Goal: Information Seeking & Learning: Find specific fact

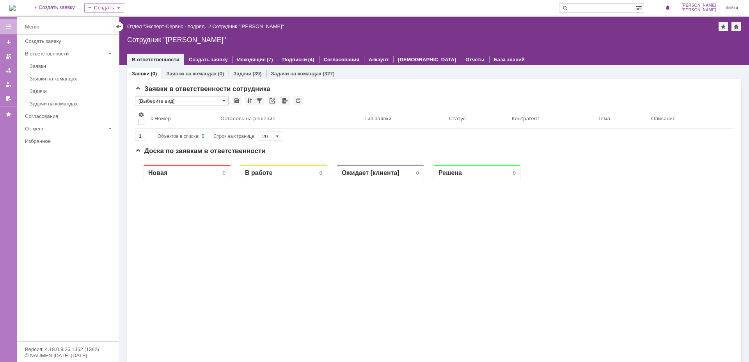
click at [249, 72] on link "Задачи" at bounding box center [242, 74] width 18 height 6
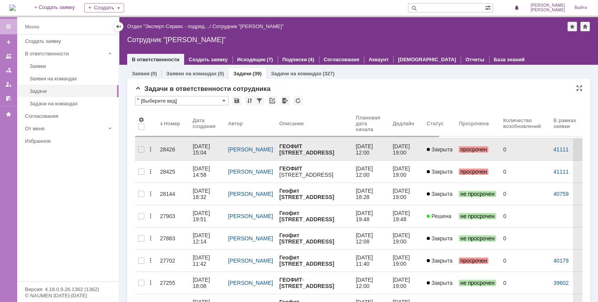
click at [170, 146] on div "28426" at bounding box center [173, 149] width 27 height 6
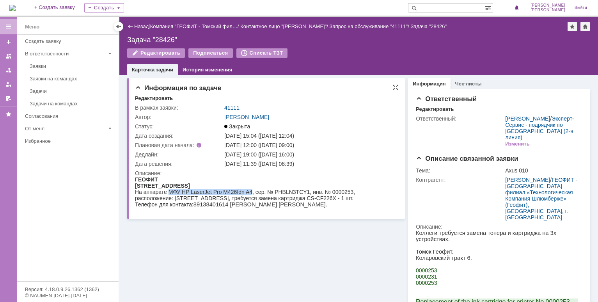
drag, startPoint x: 169, startPoint y: 192, endPoint x: 252, endPoint y: 192, distance: 83.5
click at [252, 192] on div "На аппарате МФУ HP LaserJet Pro M426fdn A4, сер. № PHBLN3TCY1, инв. № 0000253, …" at bounding box center [264, 195] width 258 height 12
copy div "МФУ HP LaserJet Pro M426fdn A4"
drag, startPoint x: 256, startPoint y: 194, endPoint x: 355, endPoint y: 194, distance: 98.7
click at [355, 194] on div "На аппарате МФУ HP LaserJet Pro M426fdn A4, сер. № PHBLN3TCY1, инв. № 0000253, …" at bounding box center [264, 195] width 258 height 12
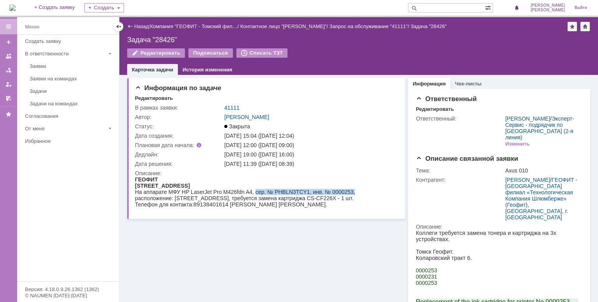
copy div "сер. № PHBLN3TCY1, инв. № 0000253,"
drag, startPoint x: 175, startPoint y: 201, endPoint x: 207, endPoint y: 199, distance: 31.6
click at [207, 199] on div "На аппарате МФУ HP LaserJet Pro M426fdn A4, сер. № PHBLN3TCY1, инв. № 0000253, …" at bounding box center [264, 195] width 258 height 12
copy div "1 эт., ком.112"
drag, startPoint x: 286, startPoint y: 201, endPoint x: 315, endPoint y: 201, distance: 29.3
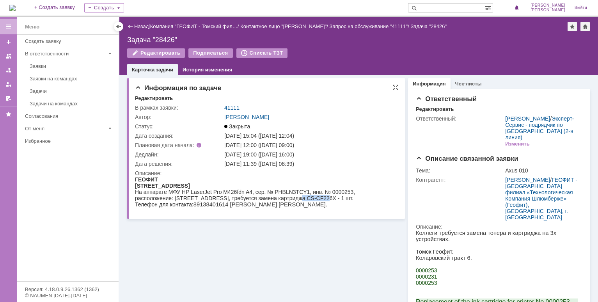
click at [315, 201] on div "На аппарате МФУ HP LaserJet Pro M426fdn A4, сер. № PHBLN3TCY1, инв. № 0000253, …" at bounding box center [264, 195] width 258 height 12
copy div "CS-CF226X"
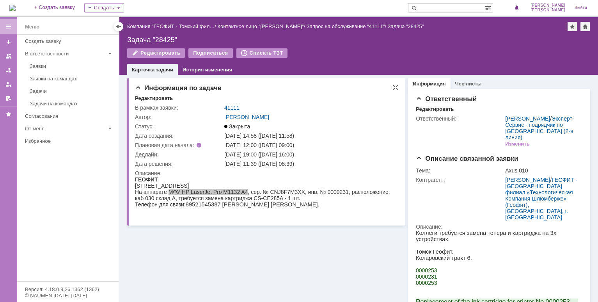
drag, startPoint x: 169, startPoint y: 192, endPoint x: 247, endPoint y: 194, distance: 78.1
click at [247, 194] on div "На аппарате МФУ HP LaserJet Pro M1132 A4, сер. № CNJ8F7M3XX, инв. № 0000231, ра…" at bounding box center [264, 195] width 258 height 12
copy div "МФУ HP LaserJet Pro M1132 A4"
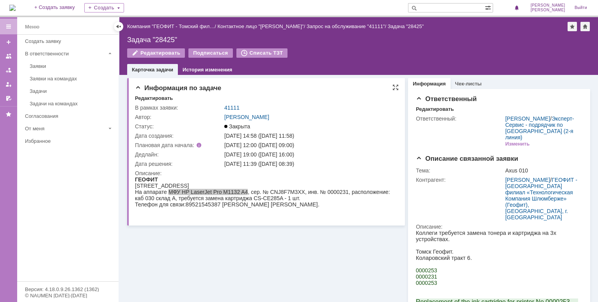
click at [217, 147] on td "Плановая дата начала:" at bounding box center [179, 144] width 88 height 9
click at [140, 188] on div "[STREET_ADDRESS]" at bounding box center [264, 186] width 258 height 6
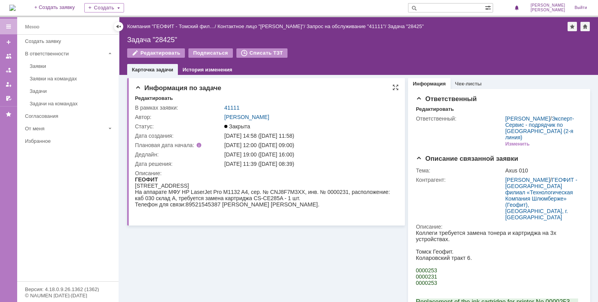
click at [140, 188] on div "[STREET_ADDRESS]" at bounding box center [264, 186] width 258 height 6
click at [188, 186] on div "[STREET_ADDRESS]" at bounding box center [264, 186] width 258 height 6
drag, startPoint x: 169, startPoint y: 194, endPoint x: 247, endPoint y: 191, distance: 78.5
click at [247, 191] on div "На аппарате МФУ HP LaserJet Pro M1132 A4, сер. № CNJ8F7M3XX, инв. № 0000231, ра…" at bounding box center [264, 195] width 258 height 12
copy div "МФУ HP LaserJet Pro M1132 A4"
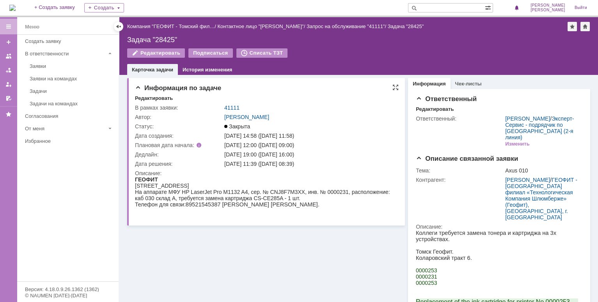
drag, startPoint x: 257, startPoint y: 201, endPoint x: 262, endPoint y: 192, distance: 9.6
click at [257, 199] on div "На аппарате МФУ HP LaserJet Pro M1132 A4, сер. № CNJ8F7M3XX, инв. № 0000231, ра…" at bounding box center [264, 195] width 258 height 12
drag, startPoint x: 252, startPoint y: 192, endPoint x: 347, endPoint y: 194, distance: 95.6
click at [347, 194] on div "На аппарате МФУ HP LaserJet Pro M1132 A4, сер. № CNJ8F7M3XX, инв. № 0000231, ра…" at bounding box center [264, 195] width 258 height 12
copy div "сер. № CNJ8F7M3XX, инв. № 0000231"
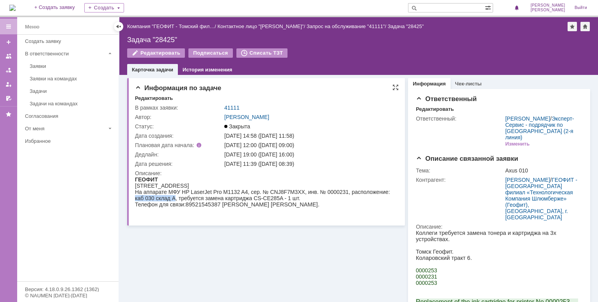
drag, startPoint x: 135, startPoint y: 200, endPoint x: 174, endPoint y: 201, distance: 39.4
click at [174, 201] on div "На аппарате МФУ HP LaserJet Pro M1132 A4, сер. № CNJ8F7M3XX, инв. № 0000231, ра…" at bounding box center [264, 195] width 258 height 12
copy div "каб 030 склад А"
drag, startPoint x: 255, startPoint y: 201, endPoint x: 284, endPoint y: 201, distance: 28.5
click at [284, 201] on div "На аппарате МФУ HP LaserJet Pro M1132 A4, сер. № CNJ8F7M3XX, инв. № 0000231, ра…" at bounding box center [264, 195] width 258 height 12
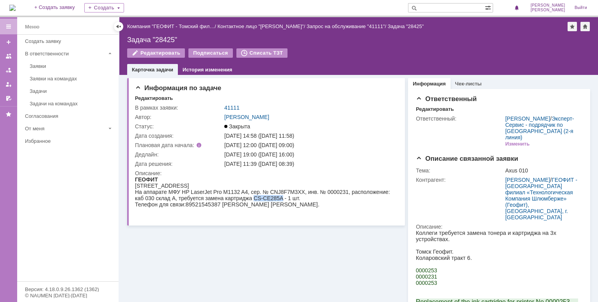
copy div "CS-CE285A"
